Goal: Transaction & Acquisition: Purchase product/service

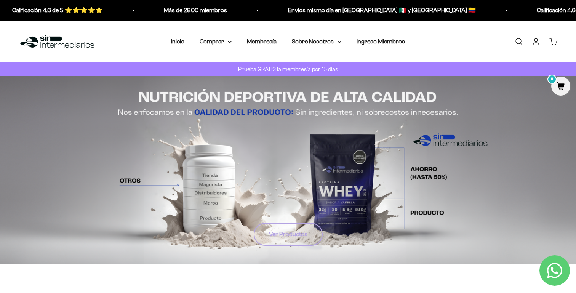
click at [286, 233] on link "Ver Productos" at bounding box center [288, 234] width 69 height 23
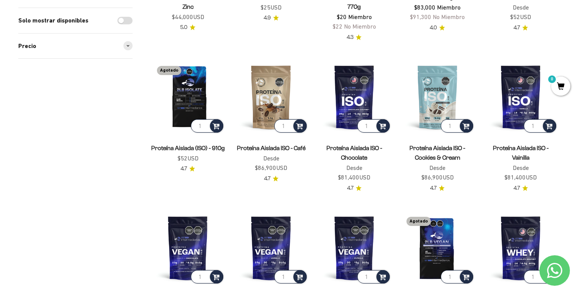
scroll to position [517, 0]
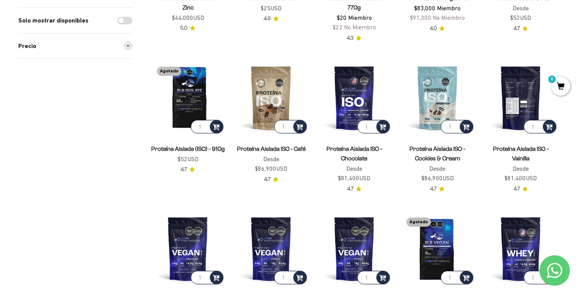
click at [524, 99] on img at bounding box center [521, 98] width 74 height 74
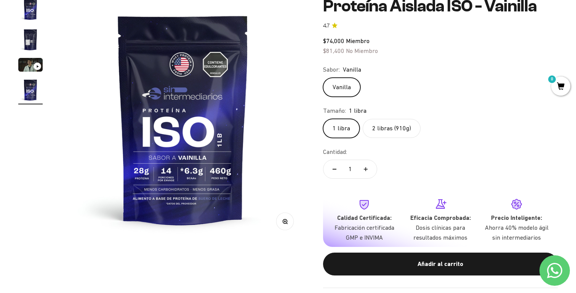
scroll to position [103, 0]
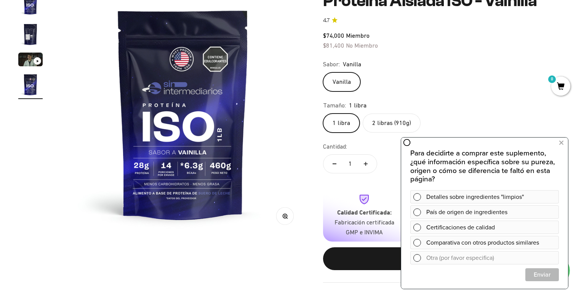
click at [373, 127] on label "2 libras (910g)" at bounding box center [392, 123] width 58 height 19
click at [323, 114] on input "2 libras (910g)" at bounding box center [323, 113] width 0 height 0
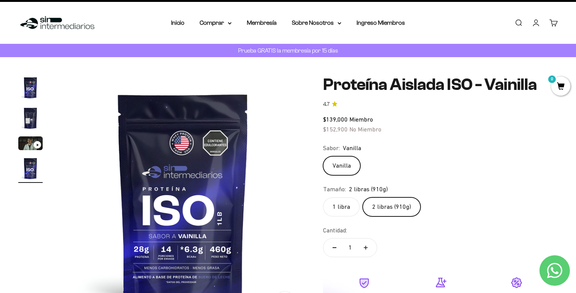
scroll to position [19, 0]
